Goal: Task Accomplishment & Management: Complete application form

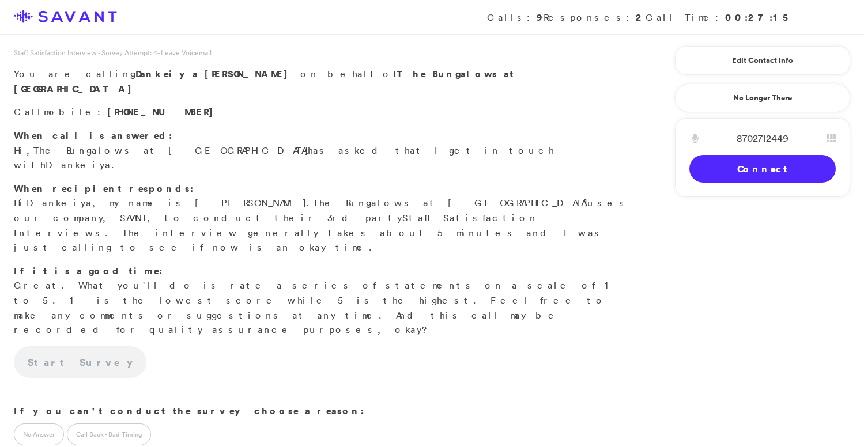
click at [723, 172] on link "Connect" at bounding box center [762, 169] width 146 height 28
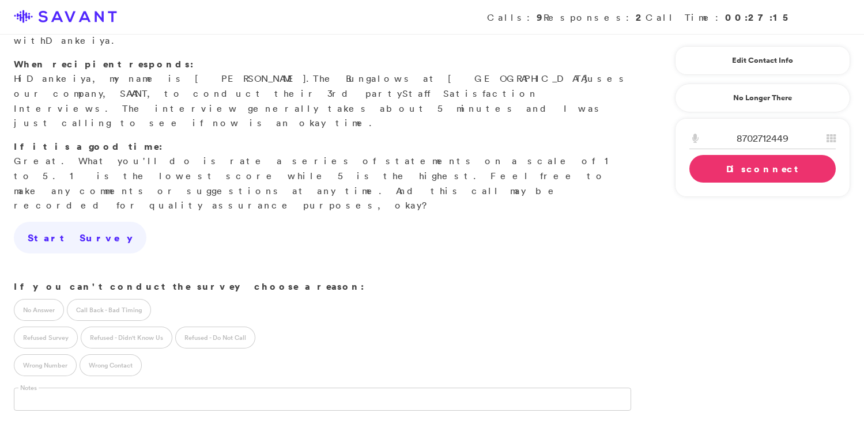
scroll to position [199, 0]
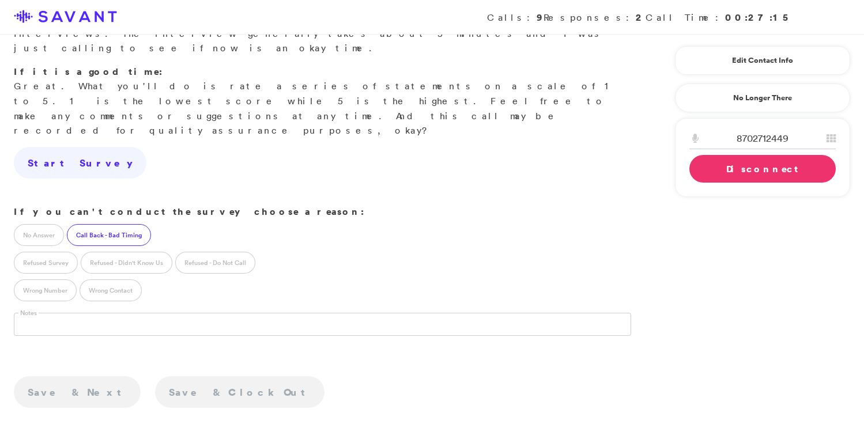
click at [119, 224] on label "Call Back - Bad Timing" at bounding box center [109, 235] width 84 height 22
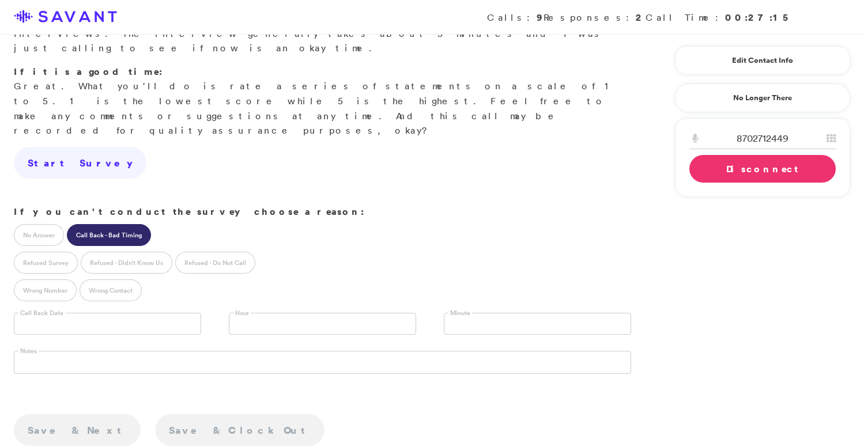
click at [96, 313] on input "text" at bounding box center [107, 324] width 187 height 22
type input "**********"
click at [349, 313] on link at bounding box center [322, 324] width 187 height 22
click at [723, 174] on link "Disconnect" at bounding box center [762, 169] width 146 height 28
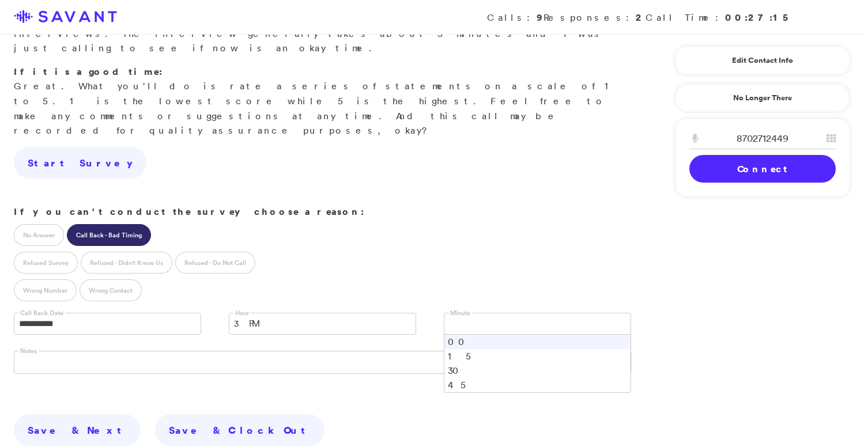
click at [523, 313] on link at bounding box center [537, 324] width 187 height 22
click at [480, 349] on li "15" at bounding box center [537, 356] width 186 height 14
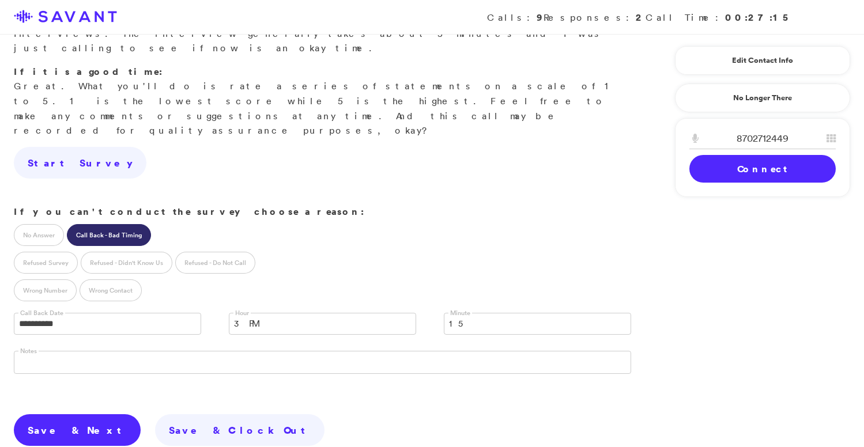
click at [78, 414] on link "Save & Next" at bounding box center [77, 430] width 127 height 32
